Goal: Check status

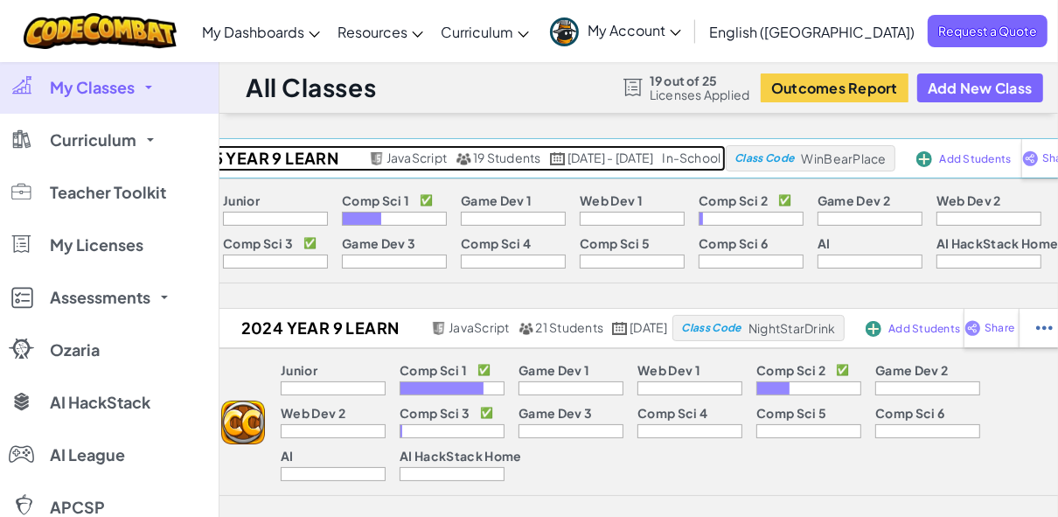
click at [337, 159] on h2 "2025 YEAR 9 LEARN TO CODE" at bounding box center [257, 158] width 214 height 26
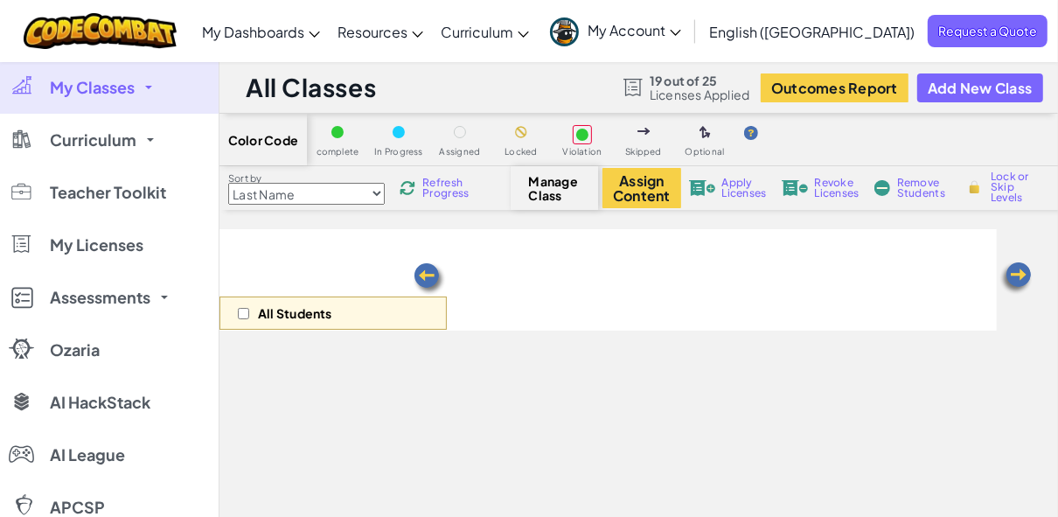
select select "560f1a9f22961295f9427742"
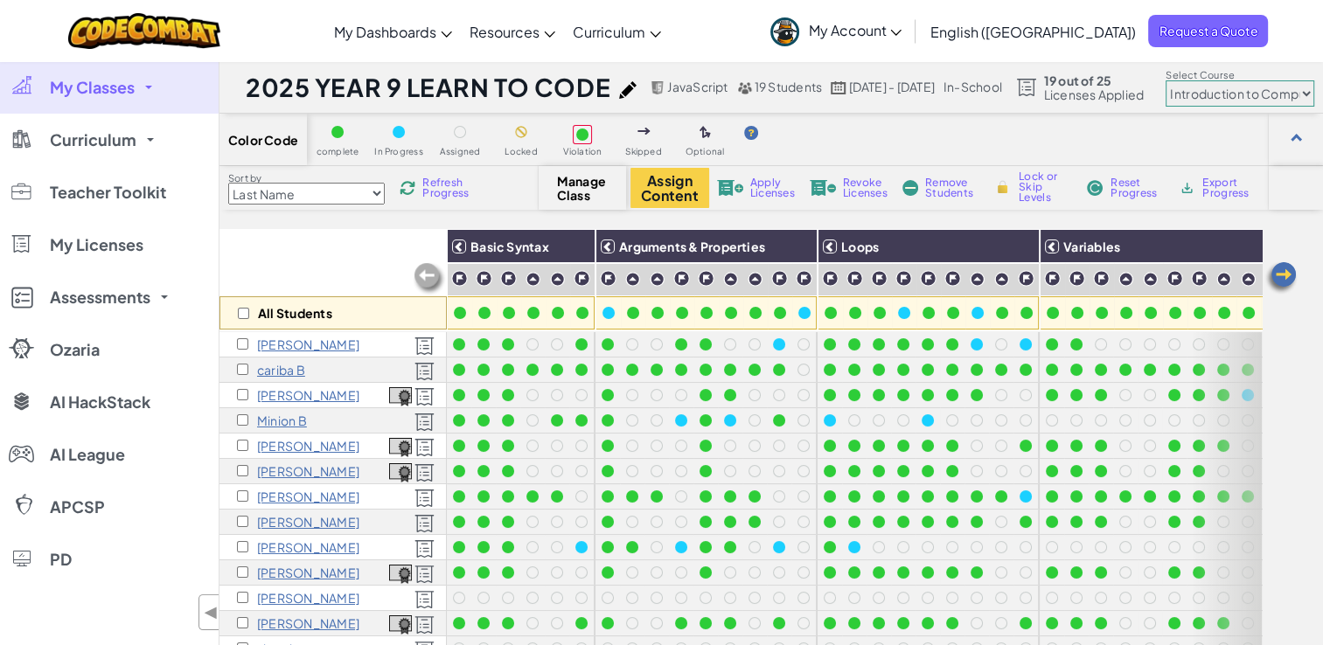
drag, startPoint x: 669, startPoint y: 6, endPoint x: 794, endPoint y: 135, distance: 179.3
click at [794, 135] on div "Color Code complete In Progress Assigned Locked Violation Skipped Optional" at bounding box center [770, 140] width 1103 height 52
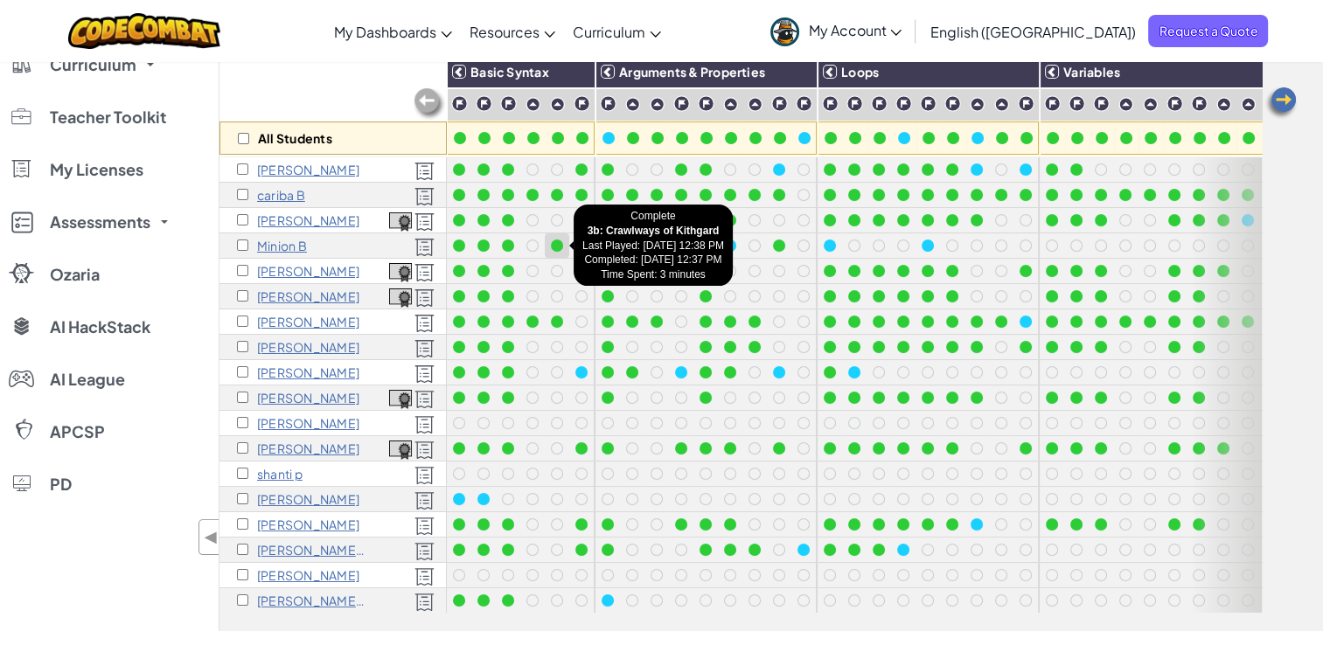
scroll to position [87, 0]
